Goal: Information Seeking & Learning: Learn about a topic

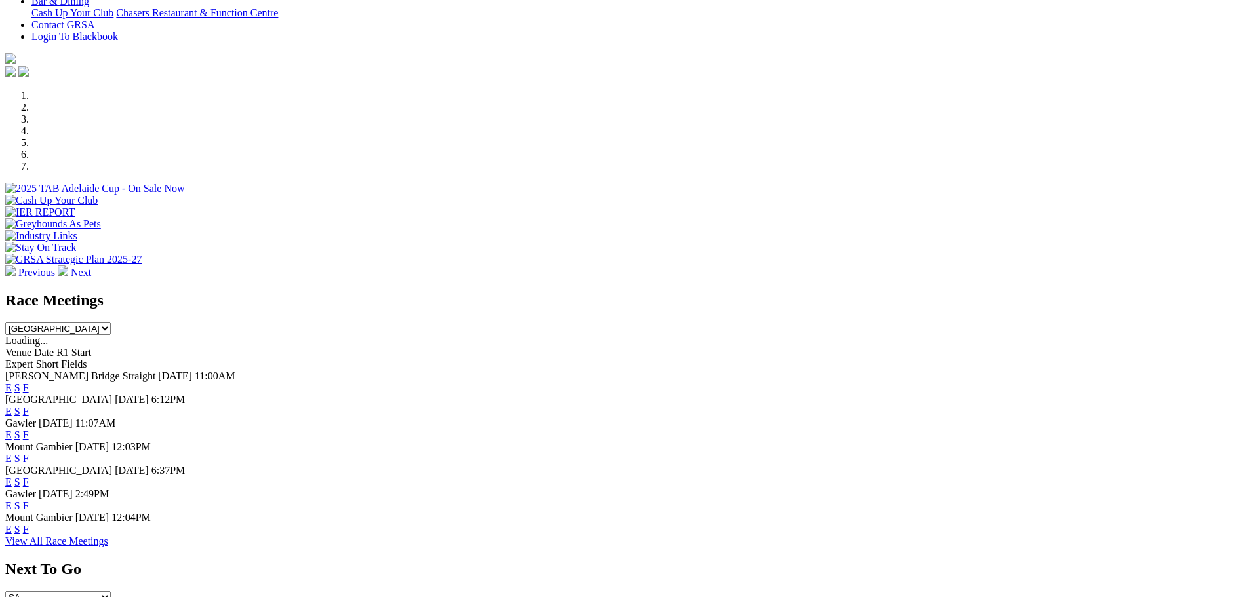
scroll to position [262, 0]
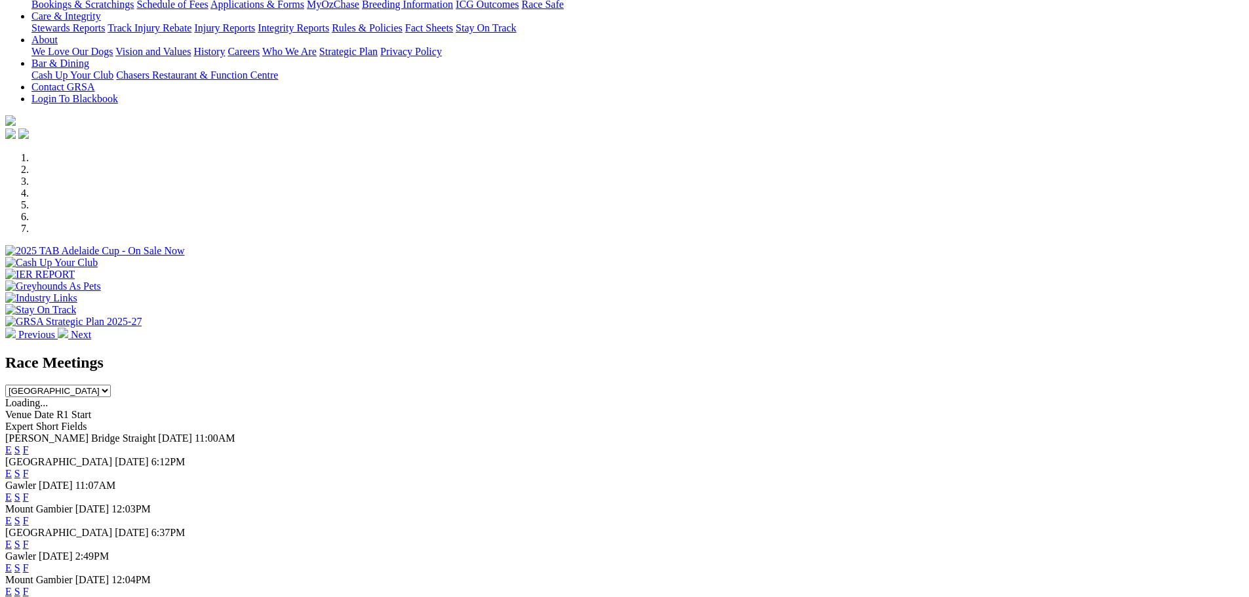
click at [827, 354] on div "Race Meetings [GEOGRAPHIC_DATA] [GEOGRAPHIC_DATA] [GEOGRAPHIC_DATA] [GEOGRAPHIC…" at bounding box center [624, 375] width 1238 height 43
click at [111, 385] on select "[GEOGRAPHIC_DATA] [GEOGRAPHIC_DATA] [GEOGRAPHIC_DATA] [GEOGRAPHIC_DATA] [GEOGRA…" at bounding box center [58, 391] width 106 height 12
select select "WA"
click at [111, 385] on select "[GEOGRAPHIC_DATA] [GEOGRAPHIC_DATA] [GEOGRAPHIC_DATA] [GEOGRAPHIC_DATA] [GEOGRA…" at bounding box center [58, 391] width 106 height 12
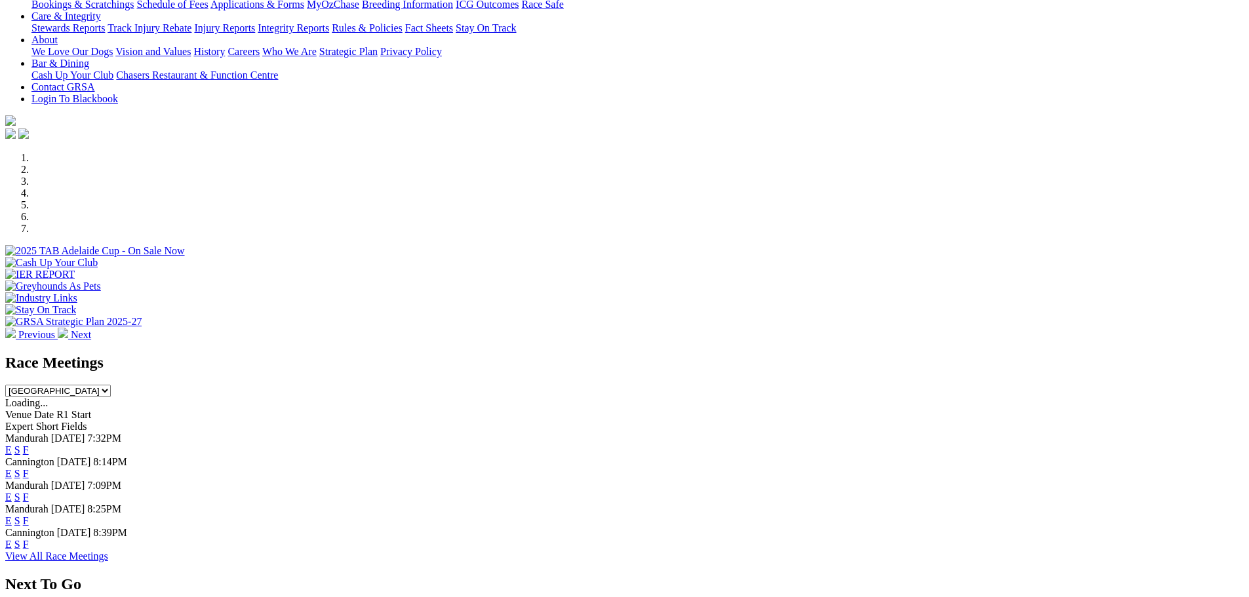
click at [29, 468] on link "F" at bounding box center [26, 473] width 6 height 11
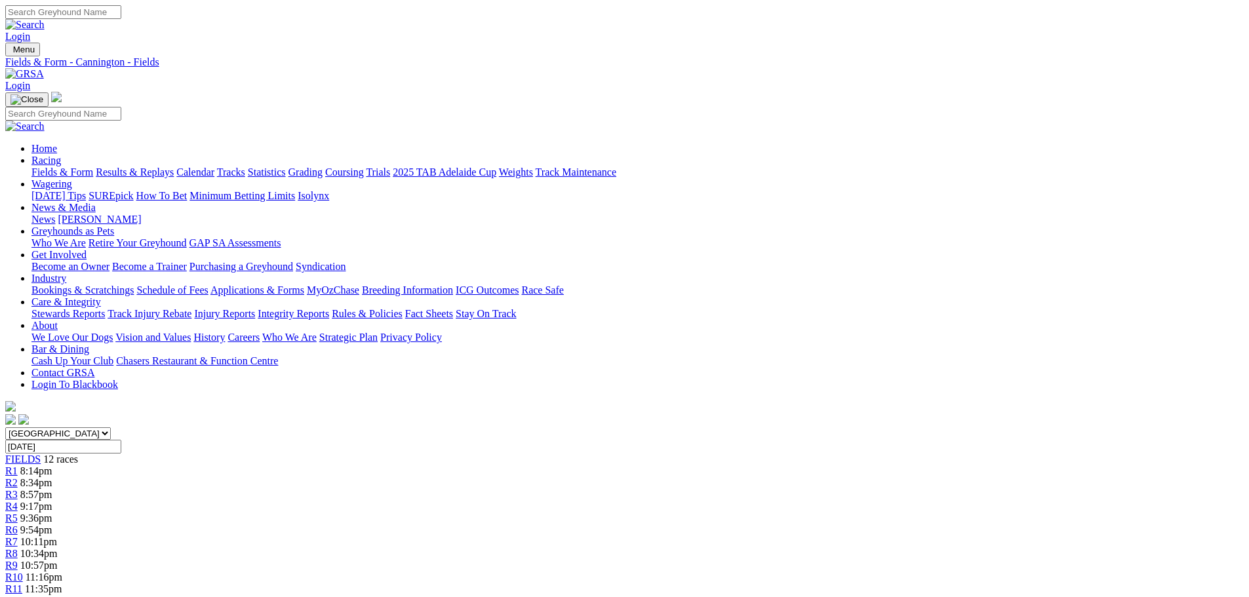
click at [121, 440] on input "Wednesday, 1 Oct 2025" at bounding box center [63, 447] width 116 height 14
type input "[DATE]"
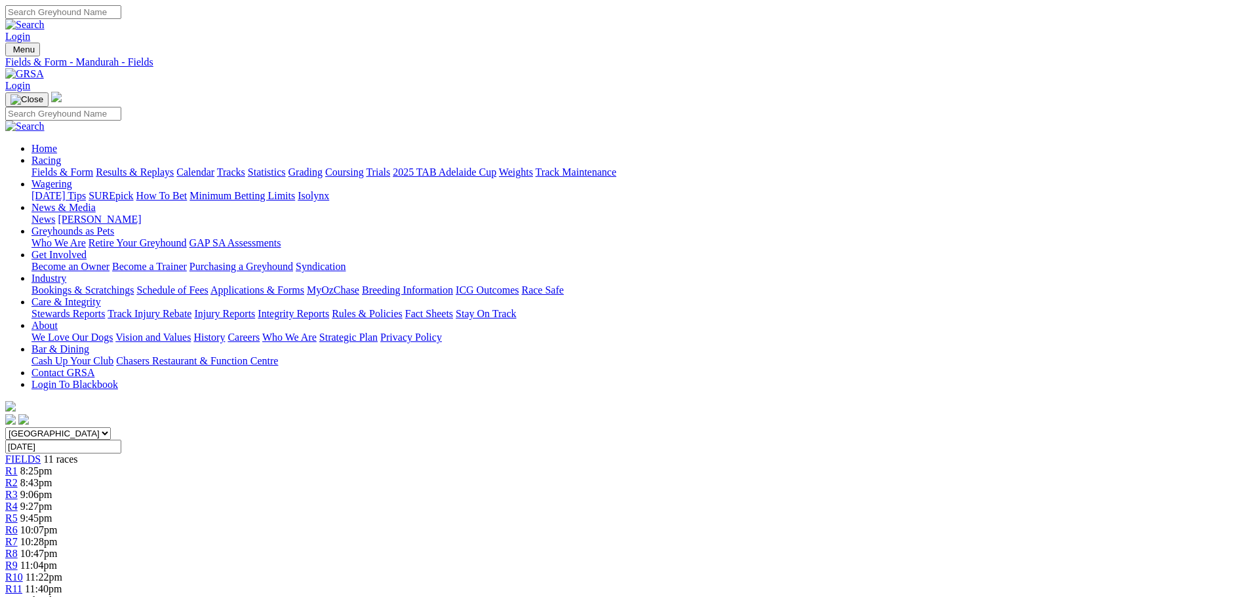
click at [121, 440] on input "Friday, 3 Oct 2025" at bounding box center [63, 447] width 116 height 14
type input "[DATE]"
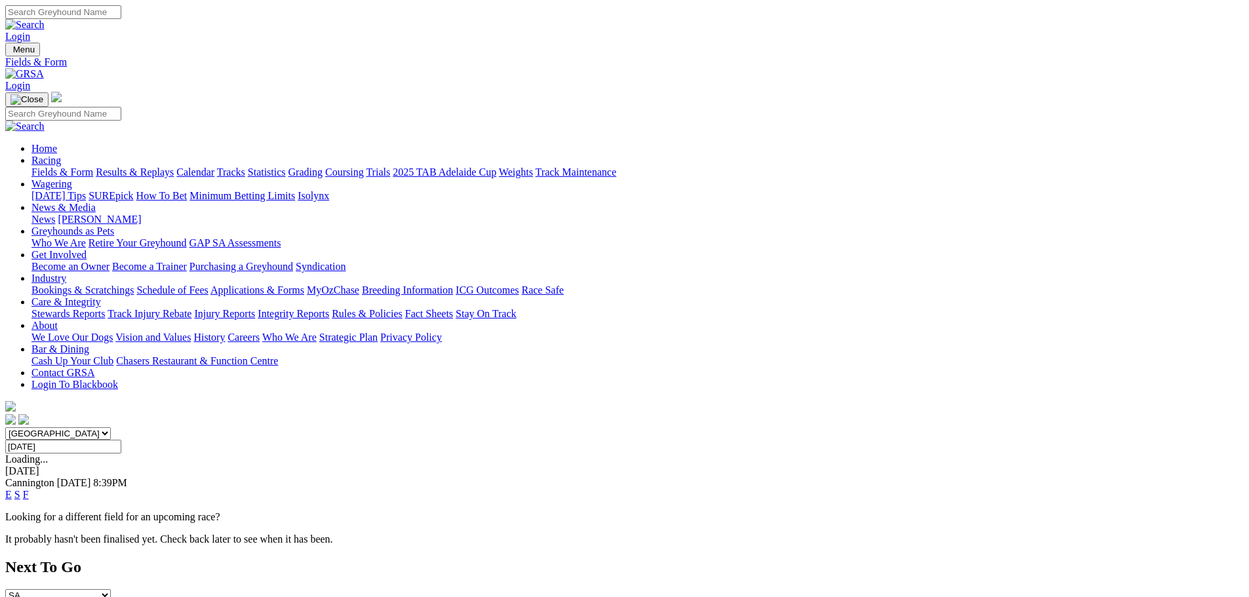
click at [29, 489] on link "F" at bounding box center [26, 494] width 6 height 11
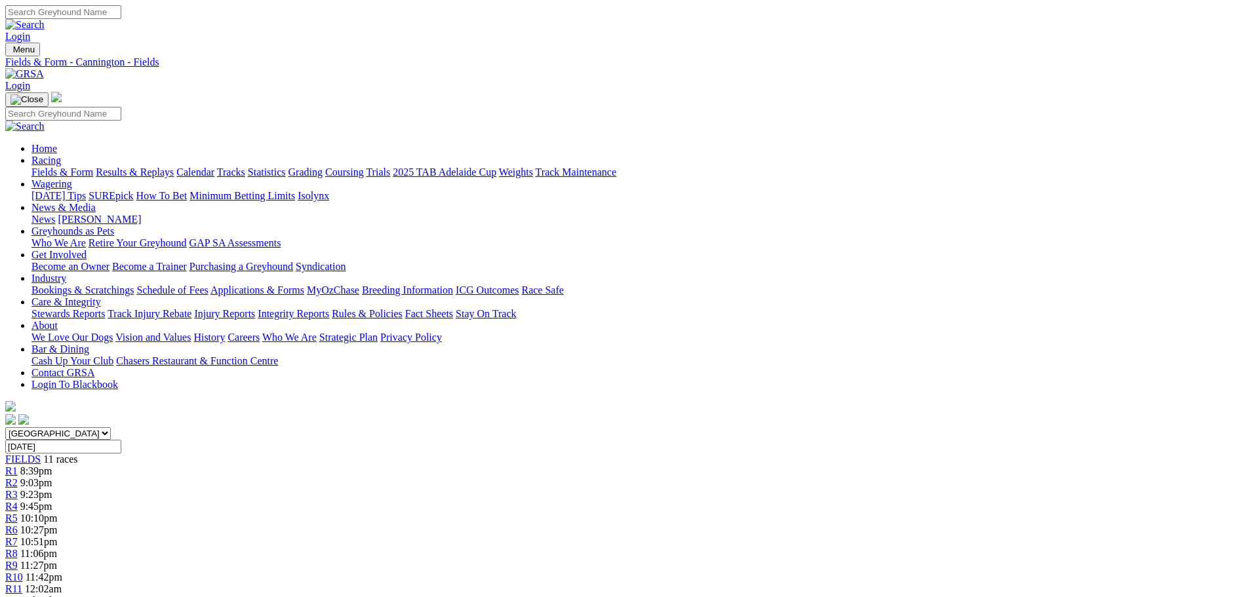
click at [121, 440] on input "Saturday, 4 Oct 2025" at bounding box center [63, 447] width 116 height 14
type input "[DATE]"
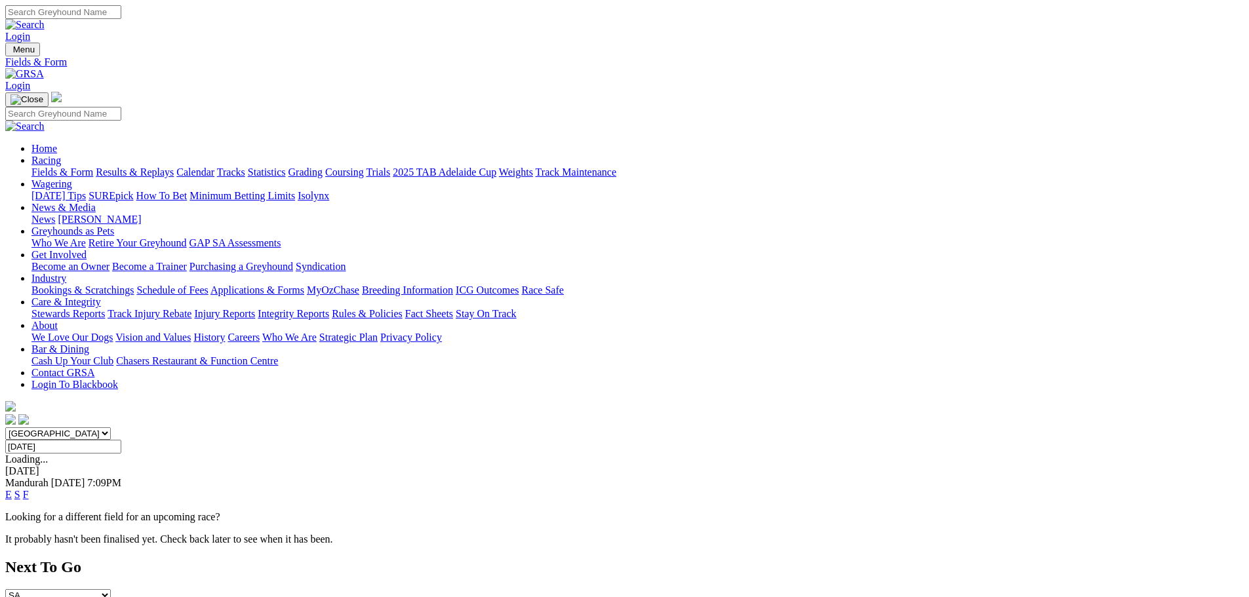
click at [29, 489] on link "F" at bounding box center [26, 494] width 6 height 11
